Goal: Transaction & Acquisition: Purchase product/service

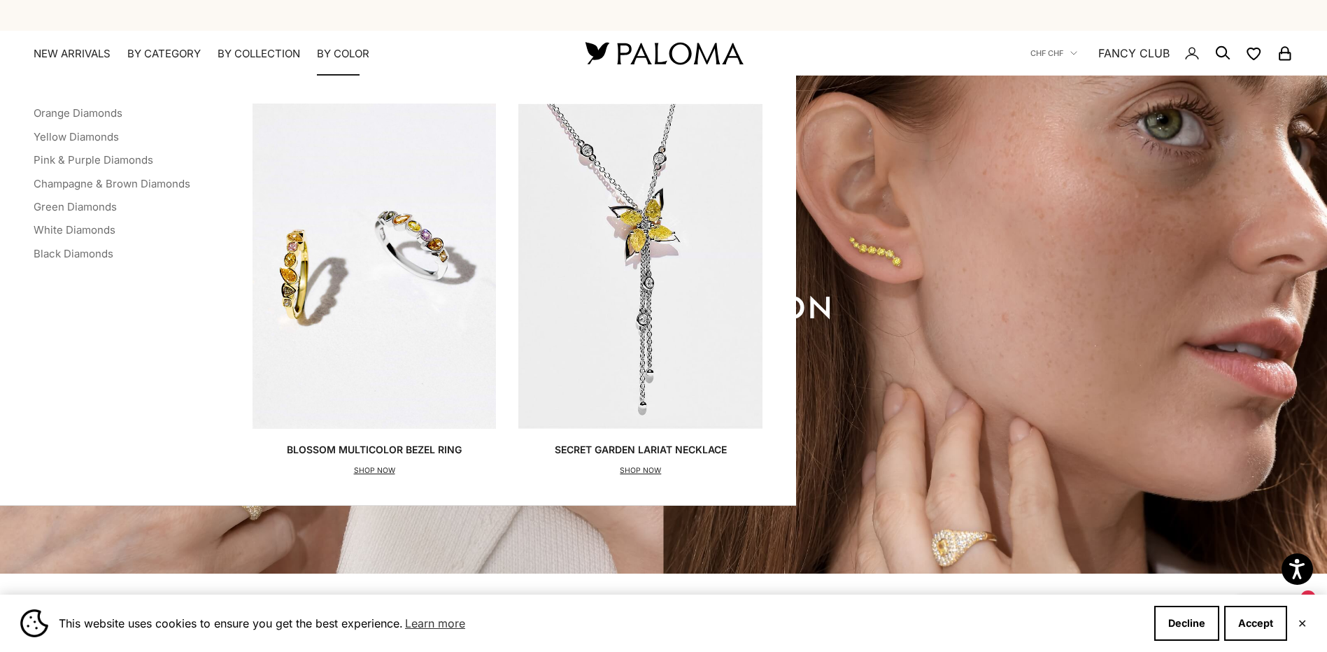
click at [359, 469] on p "SHOP NOW" at bounding box center [374, 471] width 175 height 14
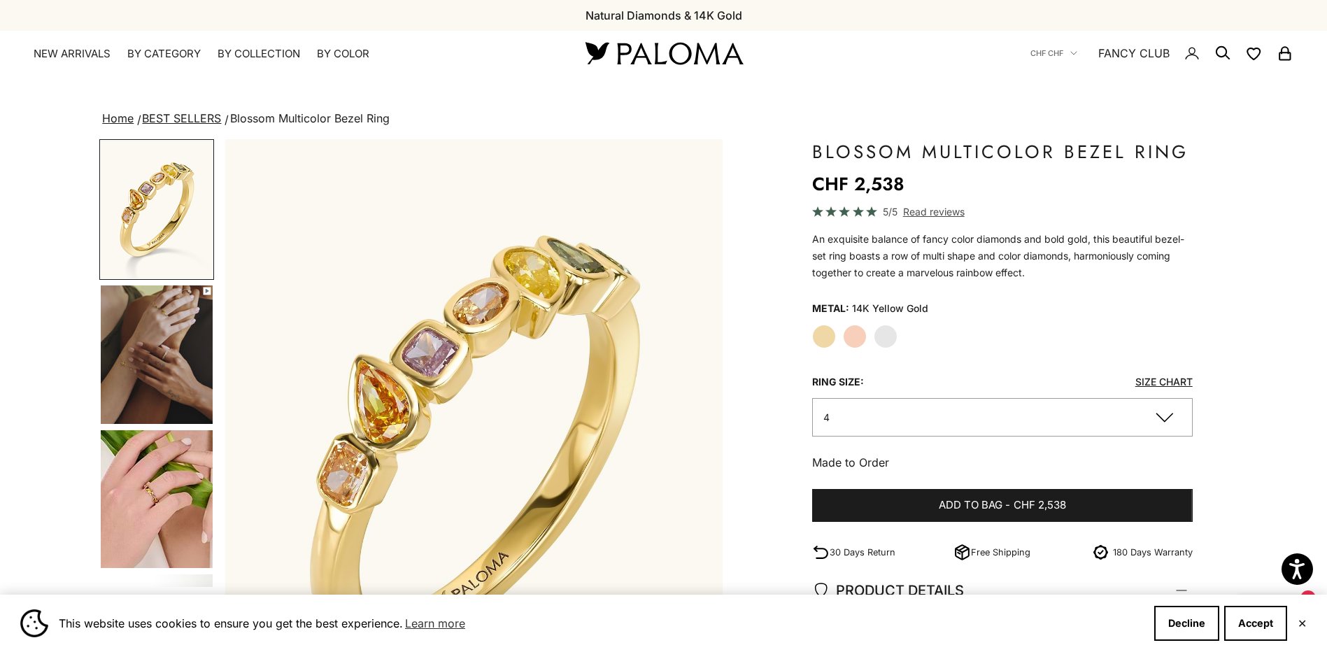
scroll to position [93, 0]
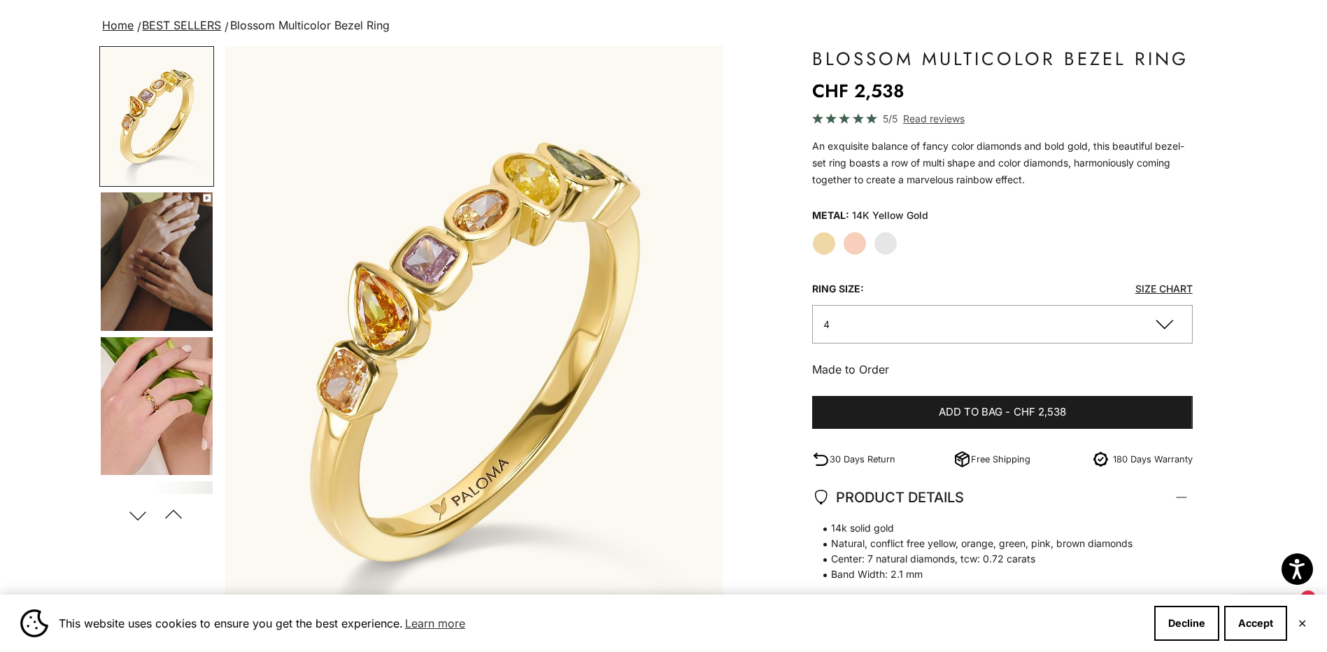
click at [928, 318] on button "4" at bounding box center [1002, 324] width 381 height 38
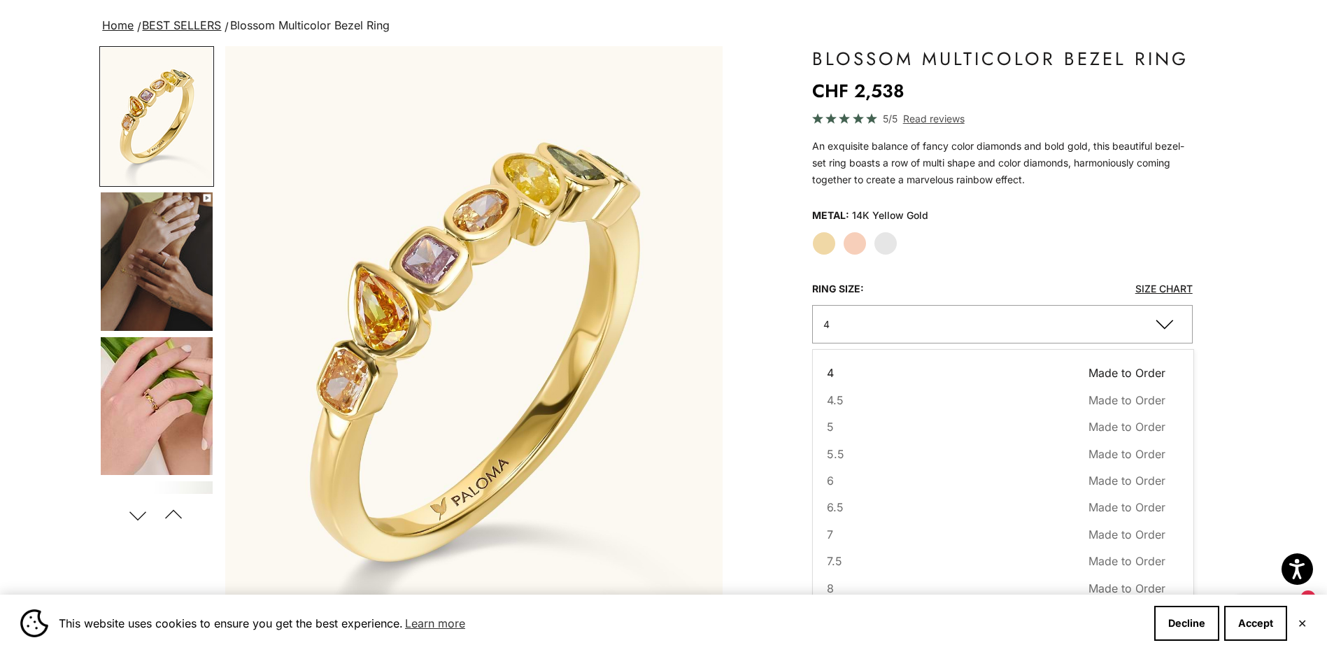
click at [928, 318] on button "4" at bounding box center [1002, 324] width 381 height 38
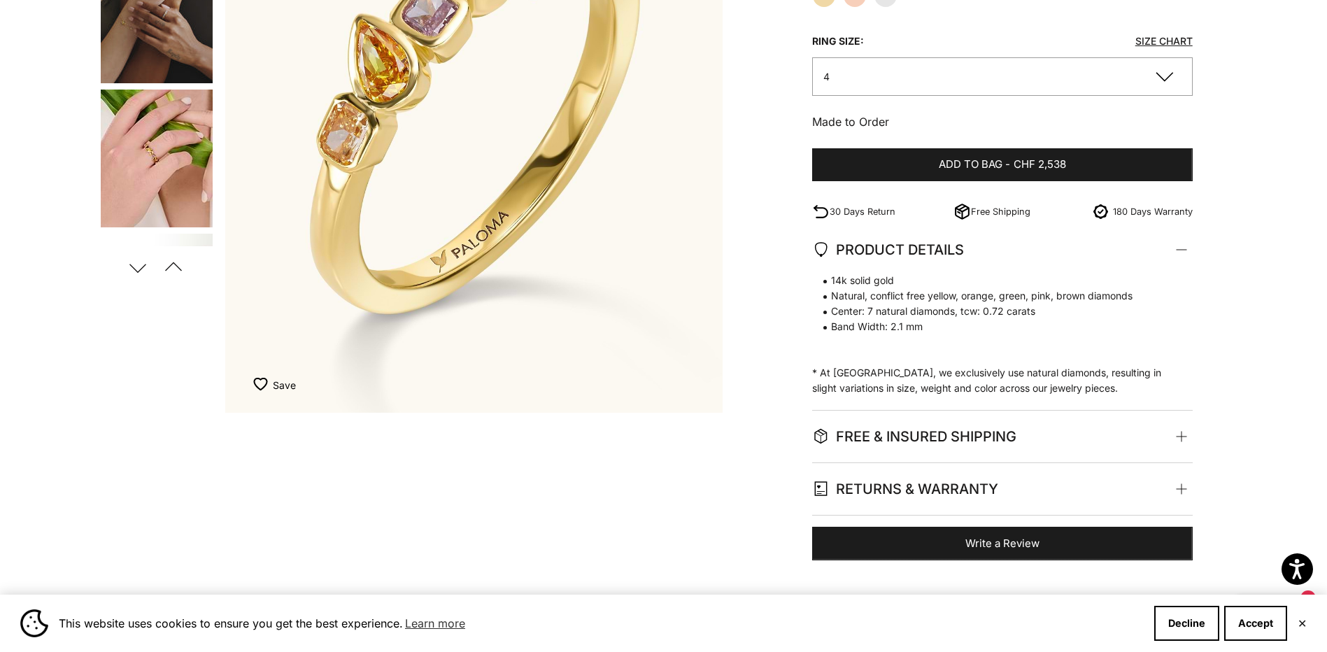
scroll to position [373, 0]
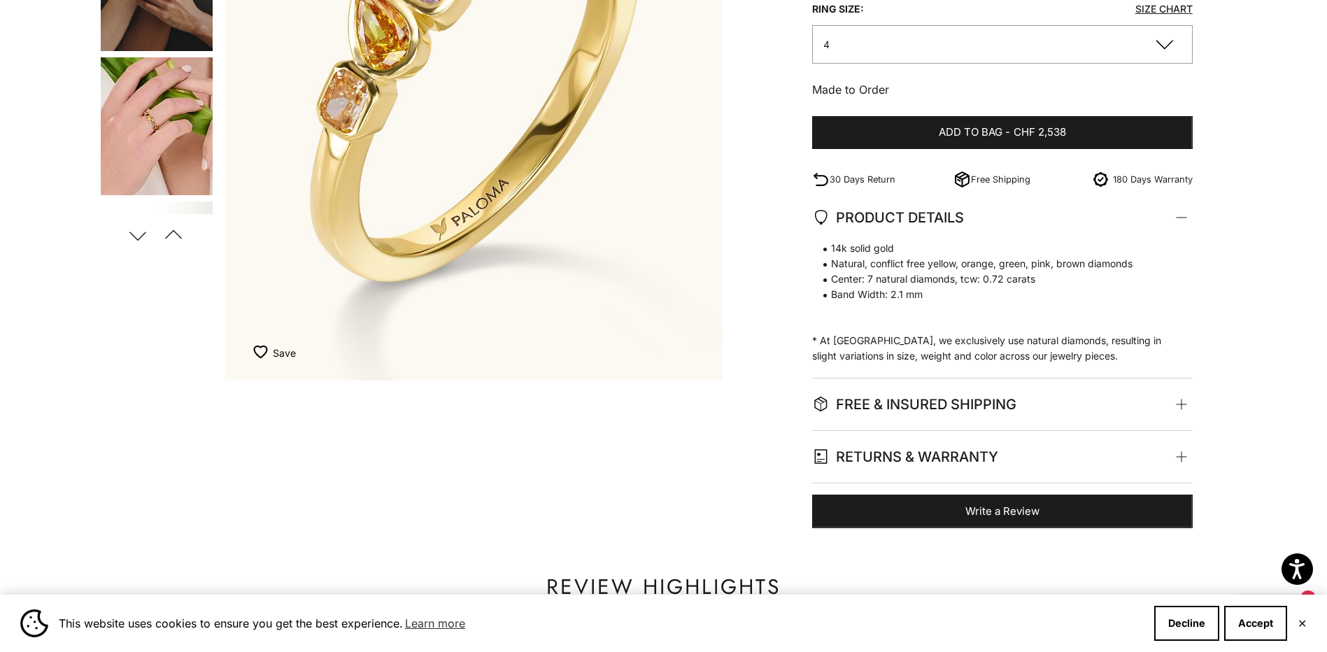
click at [1002, 403] on span "FREE & INSURED SHIPPING" at bounding box center [914, 404] width 204 height 24
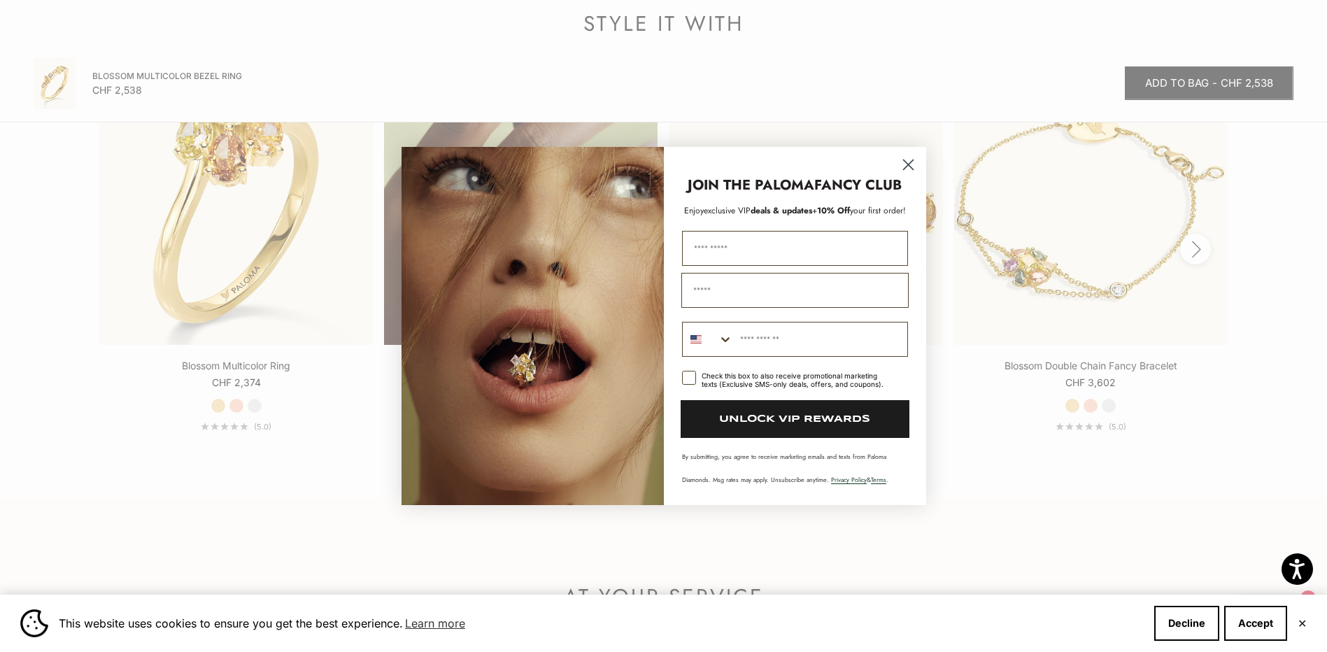
scroll to position [1866, 0]
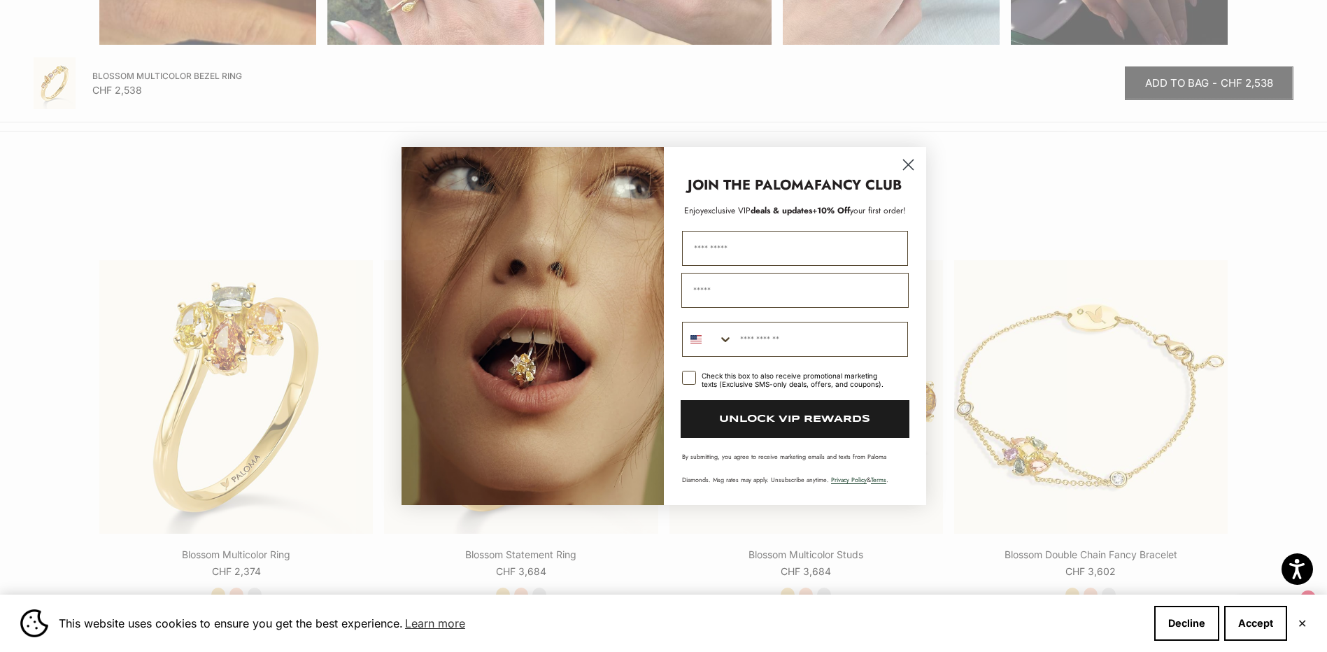
click at [912, 172] on circle "Close dialog" at bounding box center [907, 164] width 23 height 23
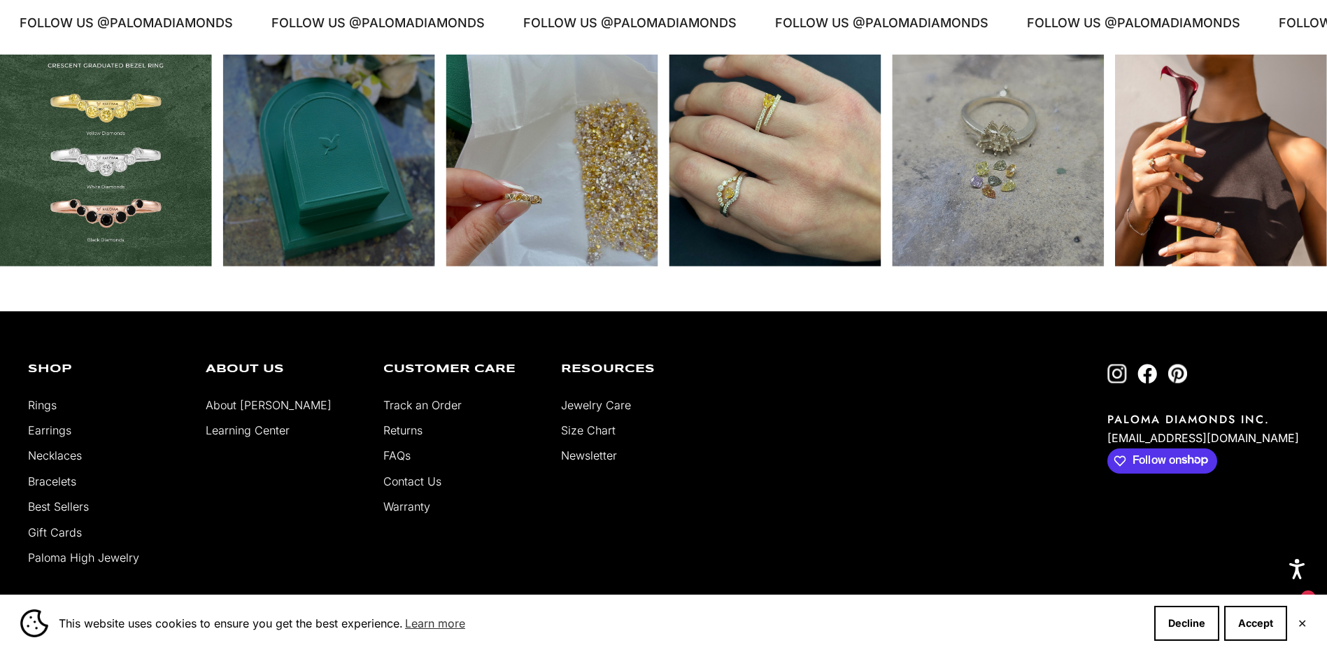
scroll to position [3078, 0]
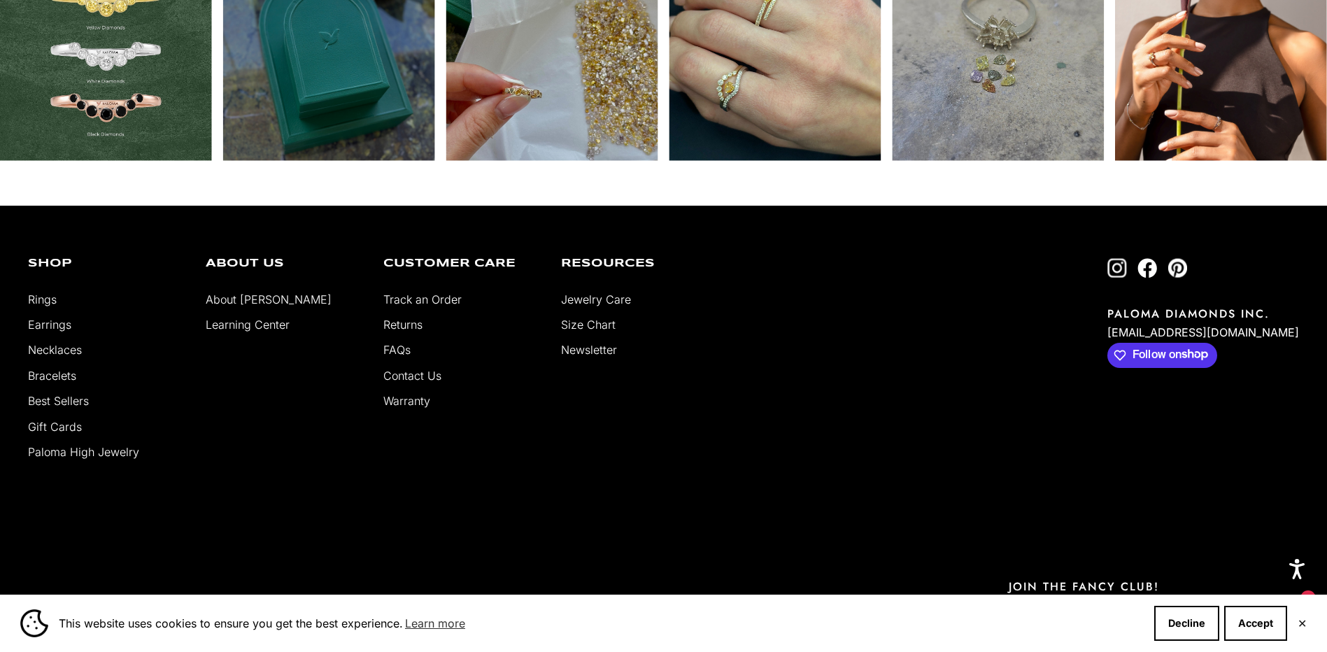
click at [401, 379] on link "Contact Us" at bounding box center [412, 376] width 58 height 14
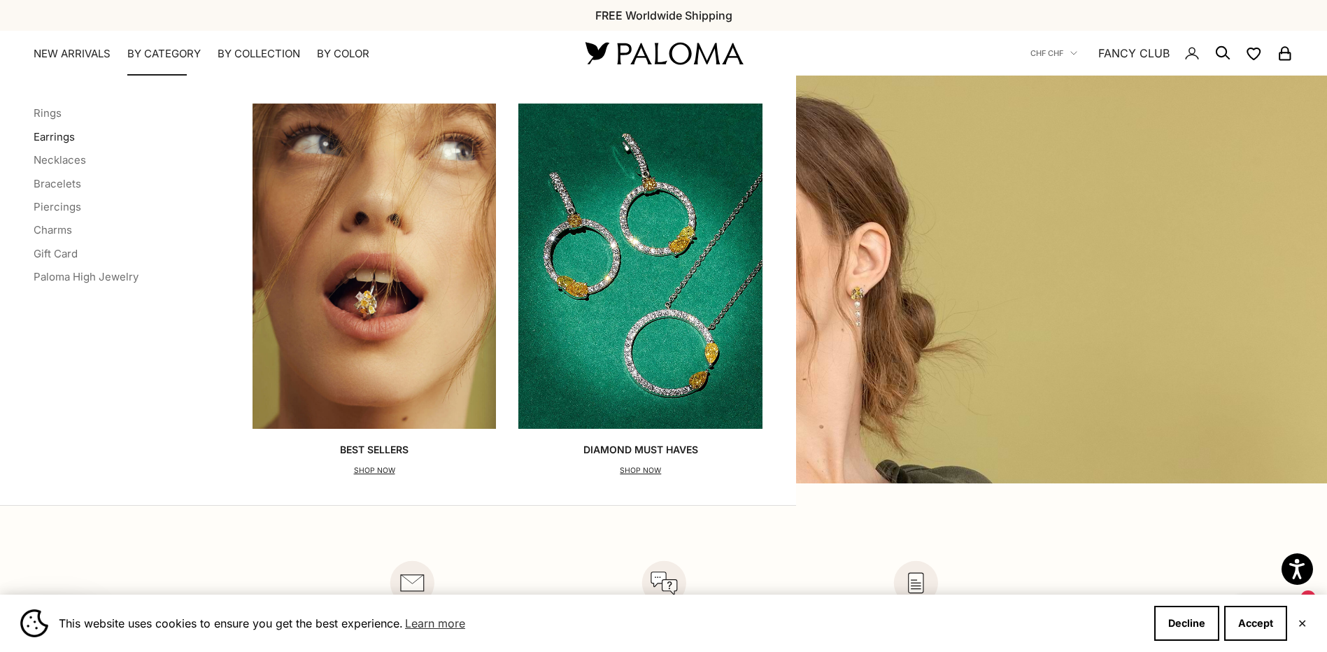
click at [62, 130] on link "Earrings" at bounding box center [54, 136] width 41 height 13
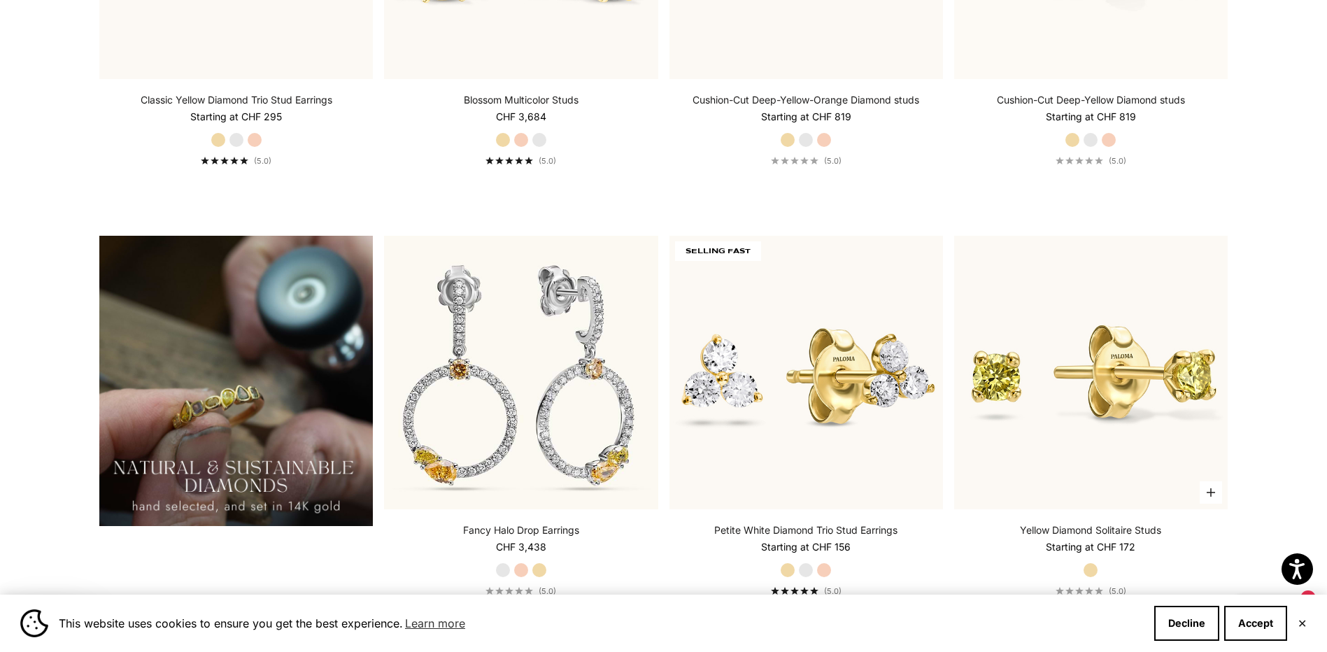
scroll to position [746, 0]
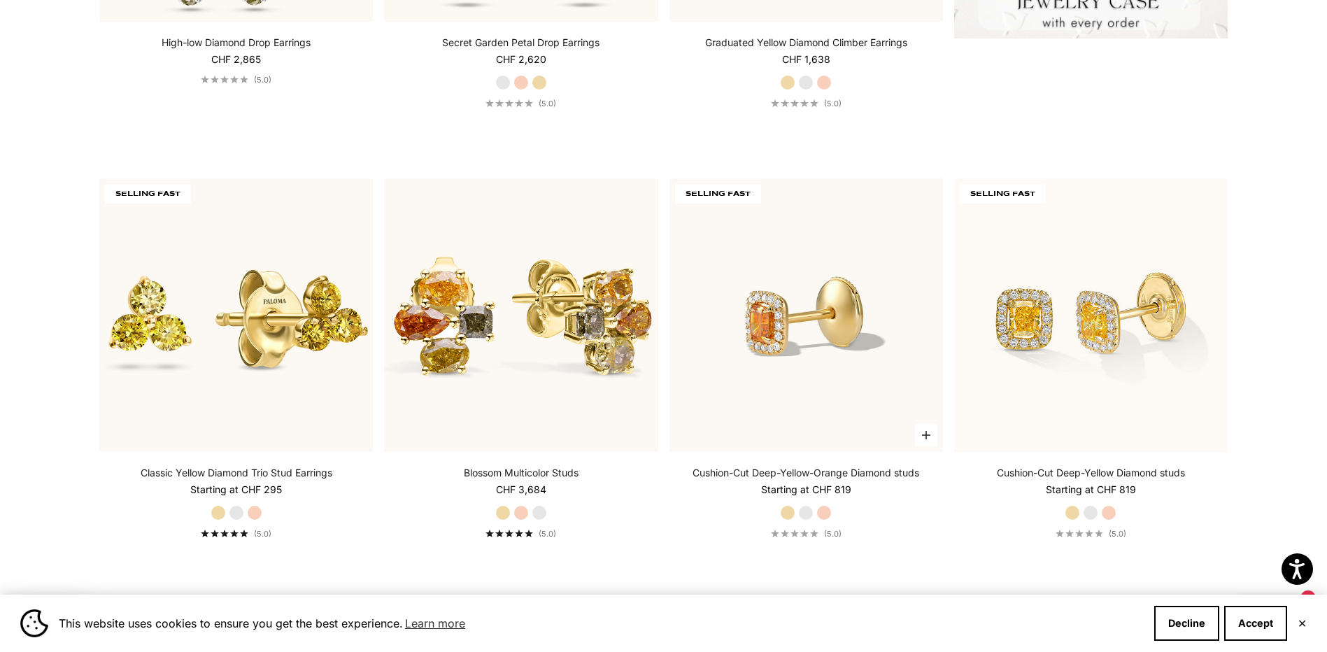
click at [787, 323] on img at bounding box center [807, 315] width 274 height 274
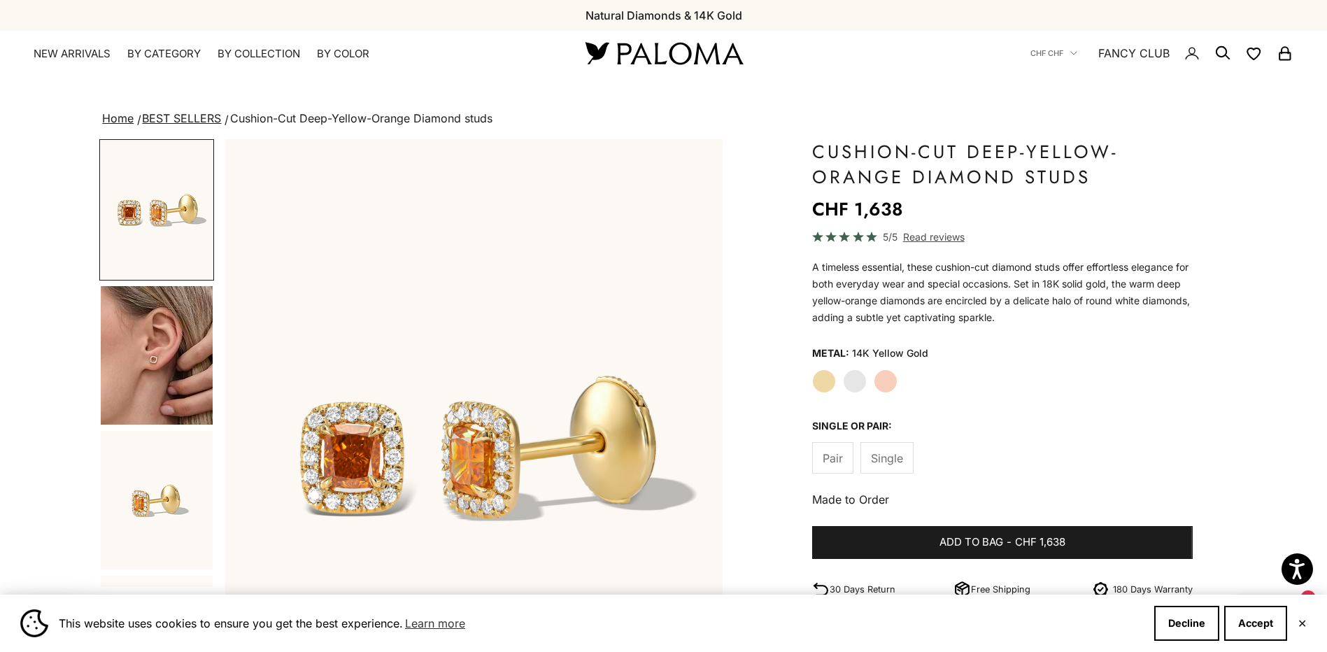
click at [181, 358] on img "Go to item 4" at bounding box center [157, 355] width 112 height 139
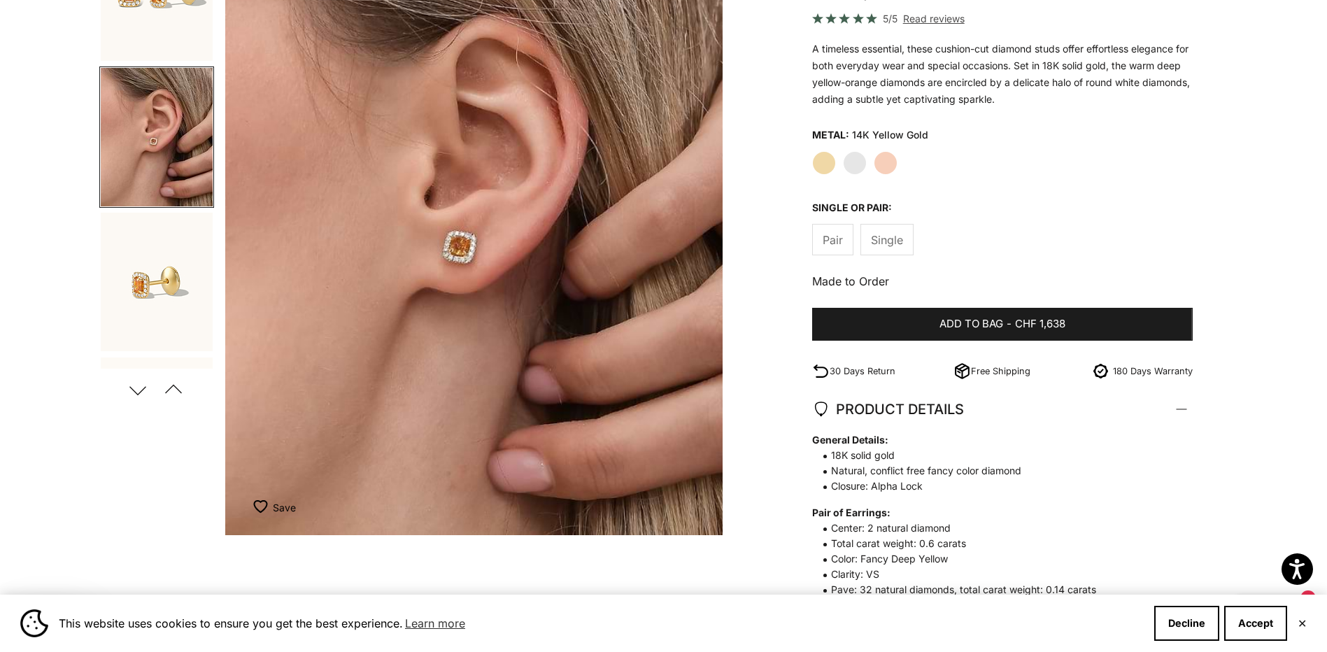
scroll to position [187, 0]
